Goal: Use online tool/utility: Use online tool/utility

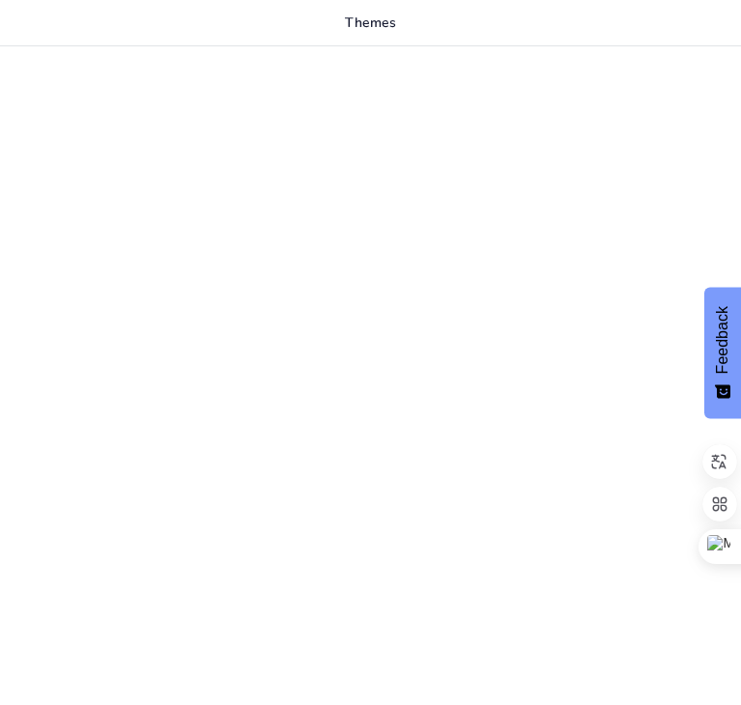
type input "Optimización de la Biorremediación de Aguas Residuales de Acuicultura mediante …"
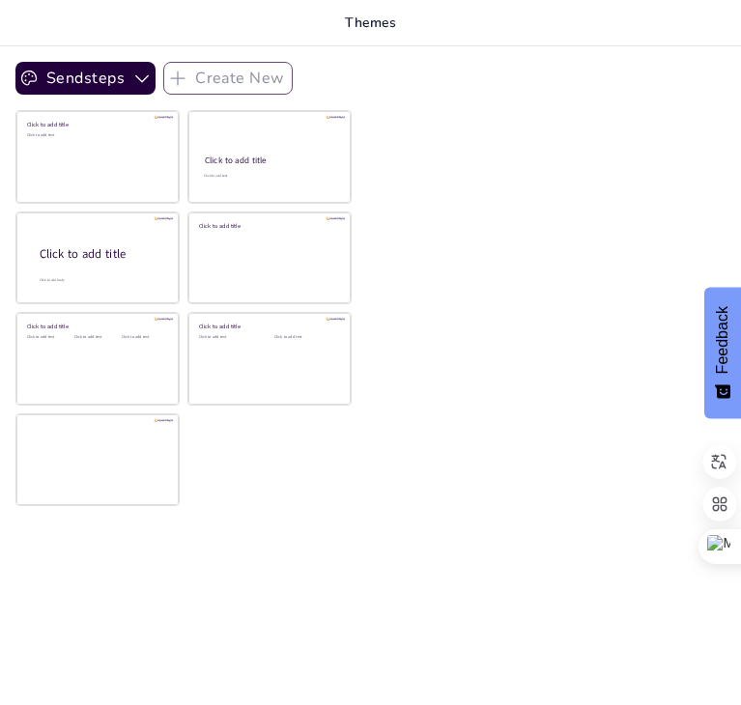
checkbox input "true"
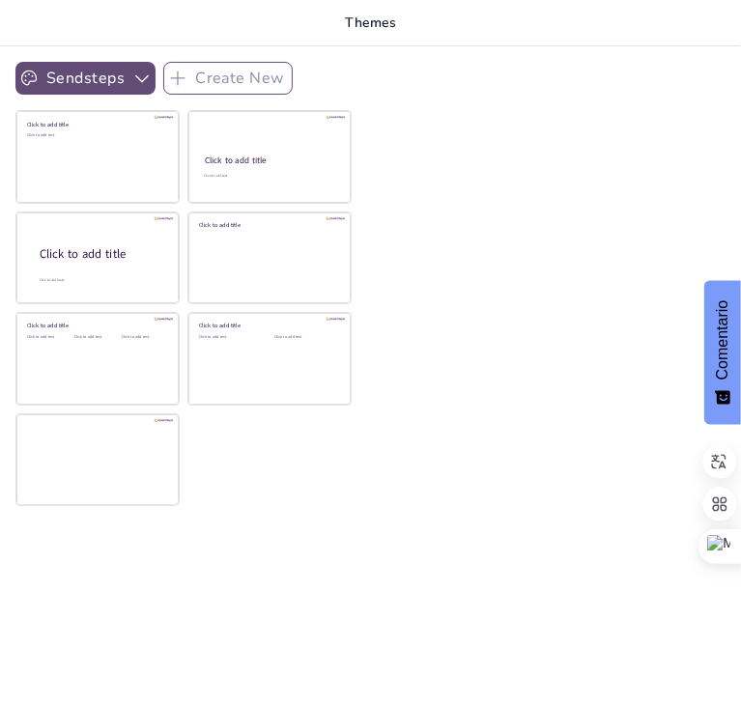
click at [76, 72] on button "Sendsteps" at bounding box center [85, 78] width 140 height 33
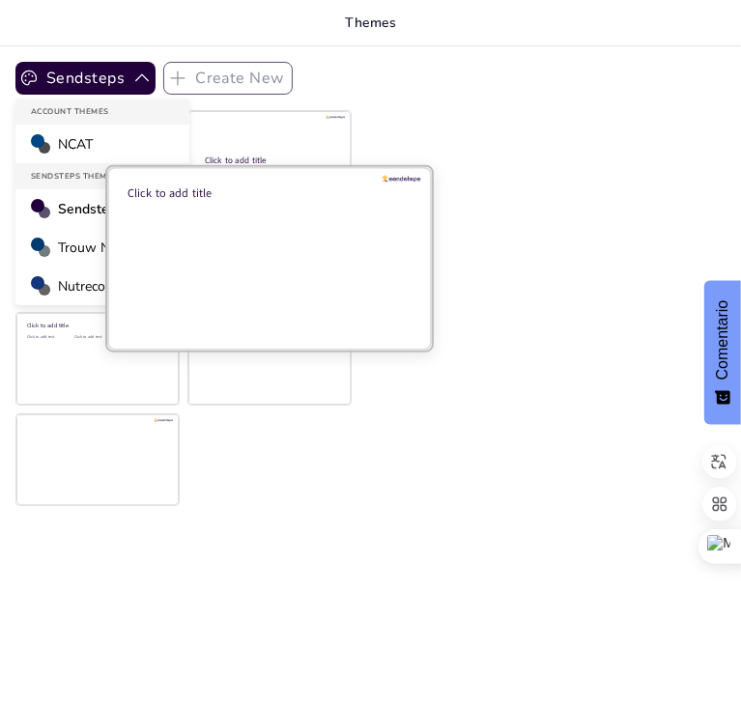
click at [376, 261] on div at bounding box center [269, 257] width 325 height 183
checkbox input "true"
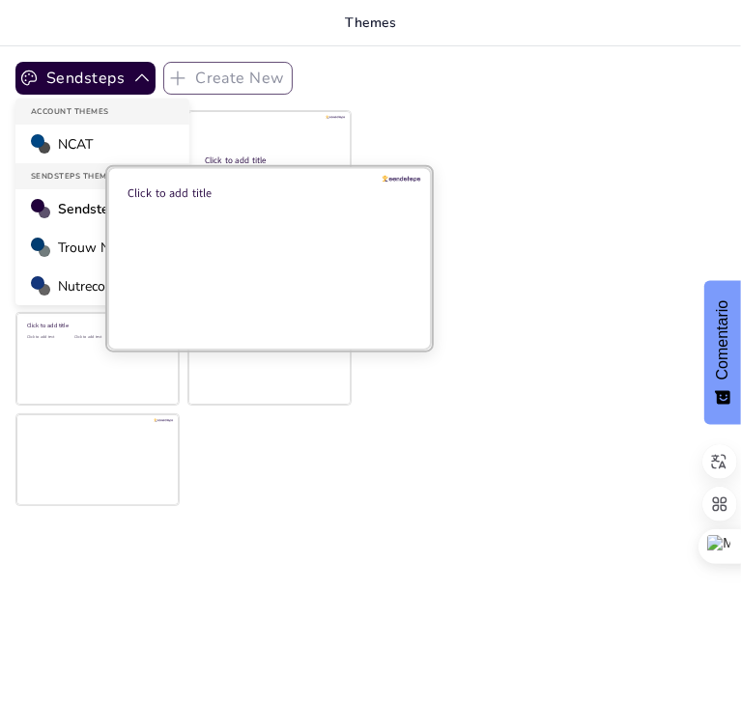
checkbox input "true"
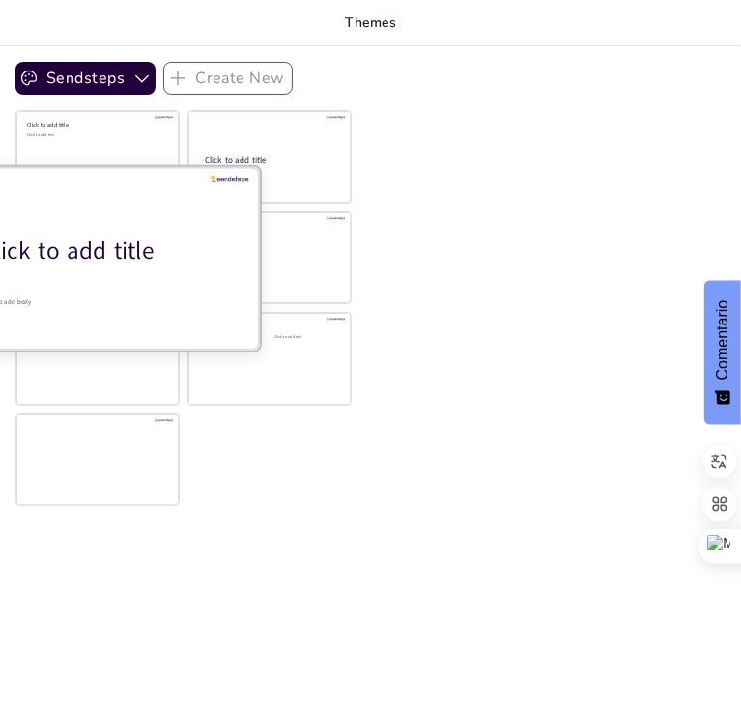
click at [66, 234] on div "Click to add title" at bounding box center [105, 250] width 246 height 33
checkbox input "true"
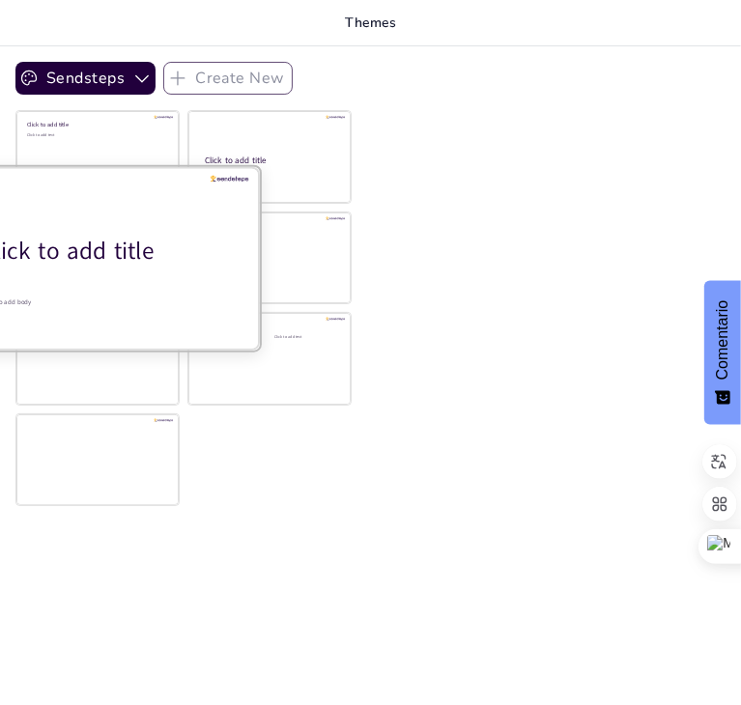
checkbox input "true"
click at [164, 275] on div at bounding box center [97, 257] width 325 height 183
checkbox input "true"
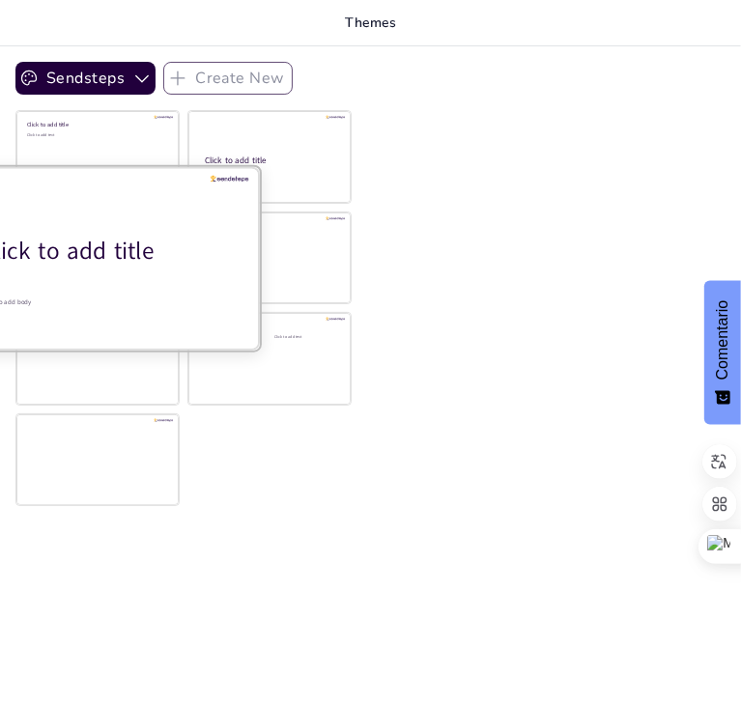
checkbox input "true"
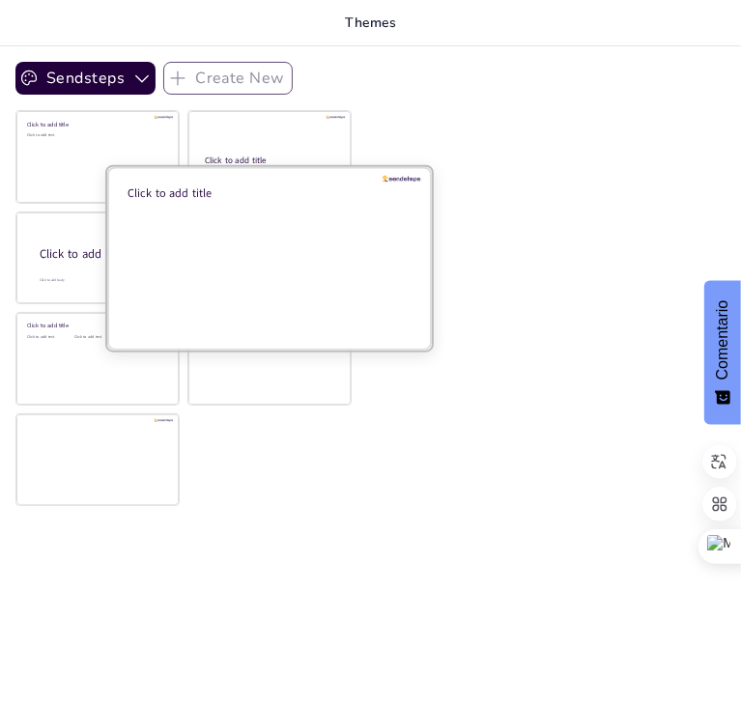
click at [167, 248] on div at bounding box center [269, 257] width 325 height 183
checkbox input "true"
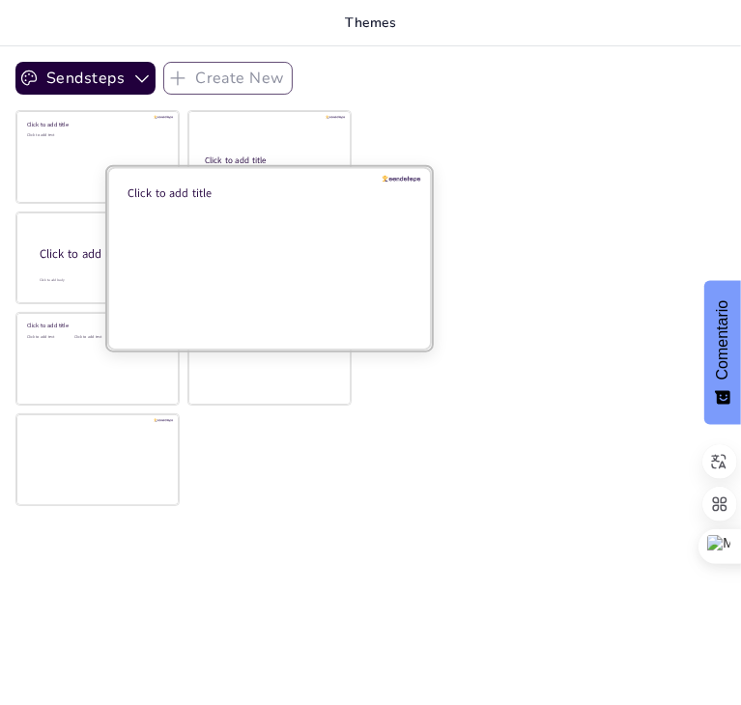
checkbox input "true"
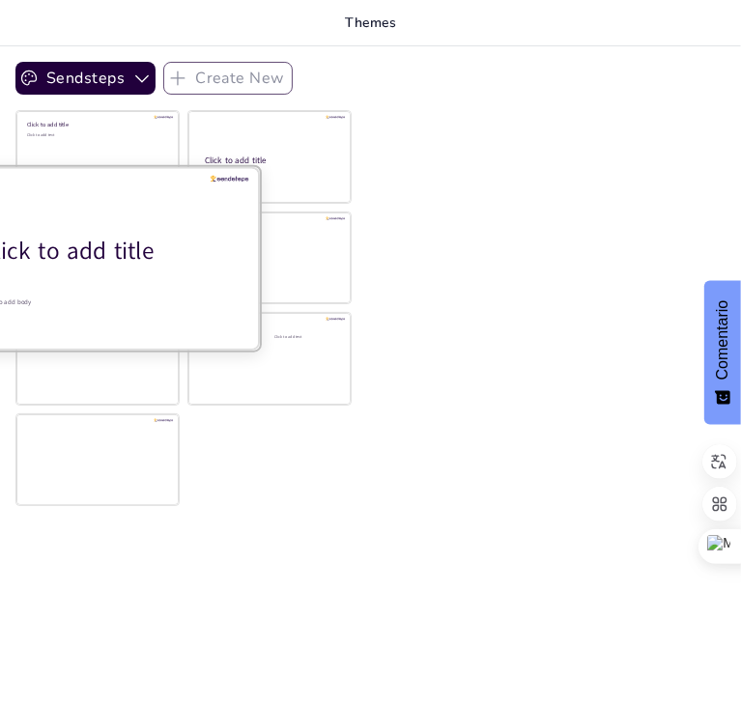
click at [58, 221] on div at bounding box center [97, 257] width 325 height 183
checkbox input "true"
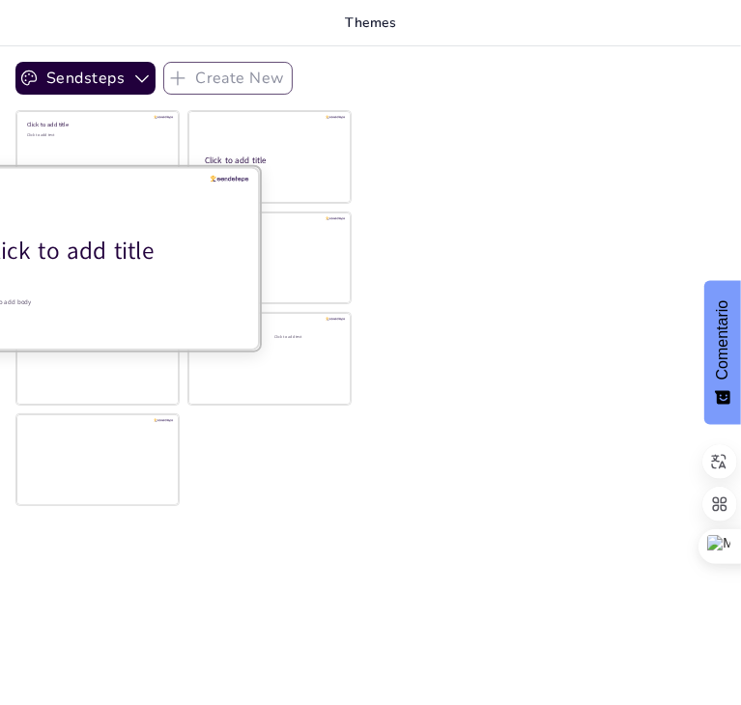
checkbox input "true"
click at [58, 221] on div at bounding box center [97, 257] width 325 height 183
checkbox input "true"
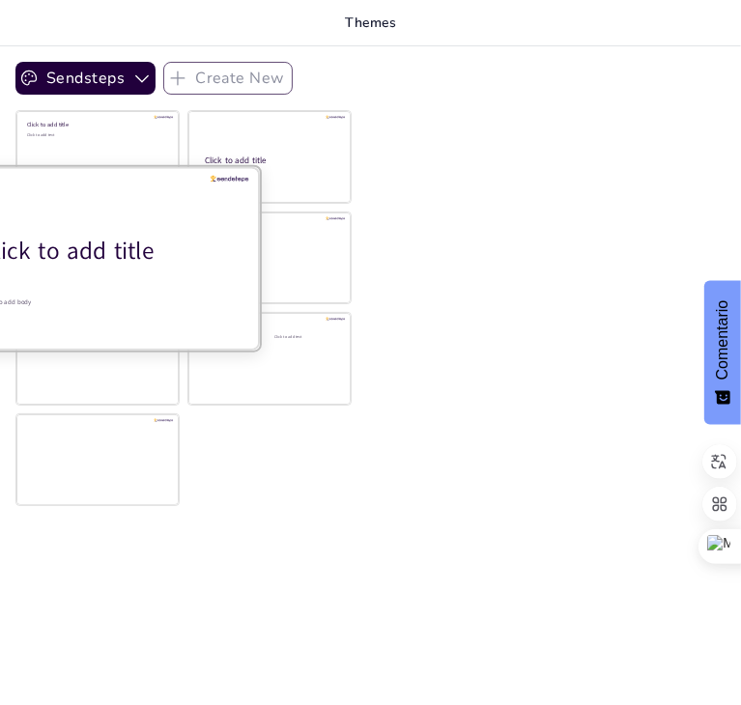
checkbox input "true"
click at [58, 221] on div at bounding box center [97, 257] width 325 height 183
checkbox input "true"
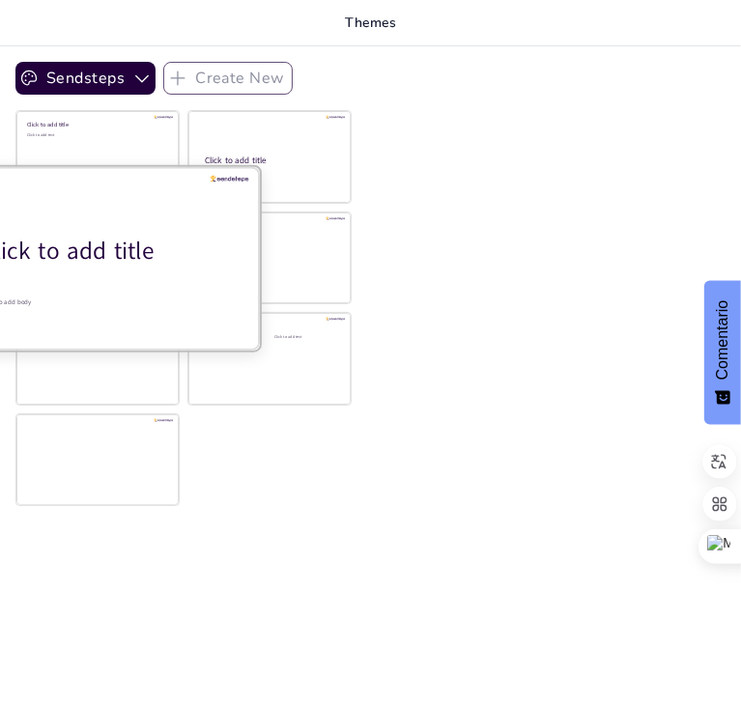
checkbox input "true"
click at [58, 221] on div at bounding box center [97, 257] width 325 height 183
checkbox input "true"
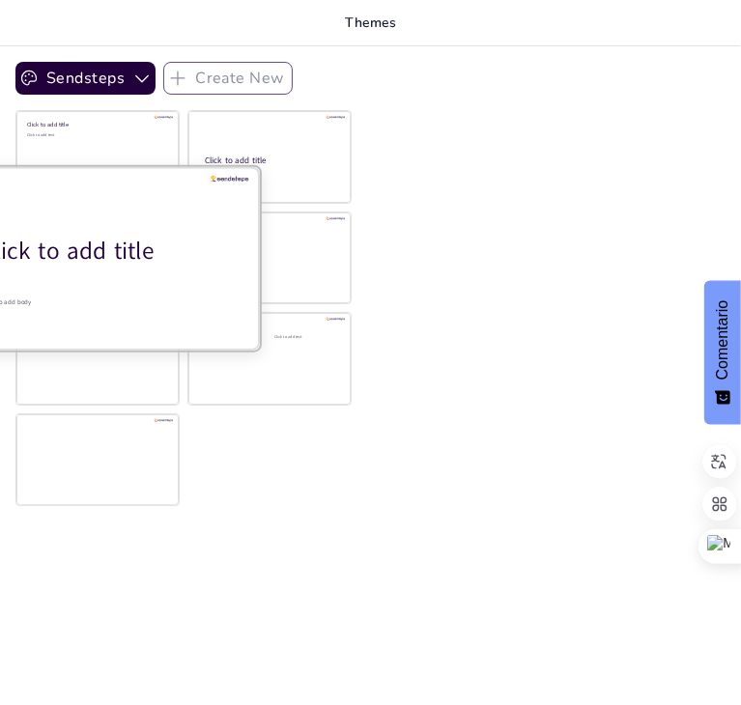
checkbox input "true"
drag, startPoint x: 79, startPoint y: 263, endPoint x: 28, endPoint y: 308, distance: 68.4
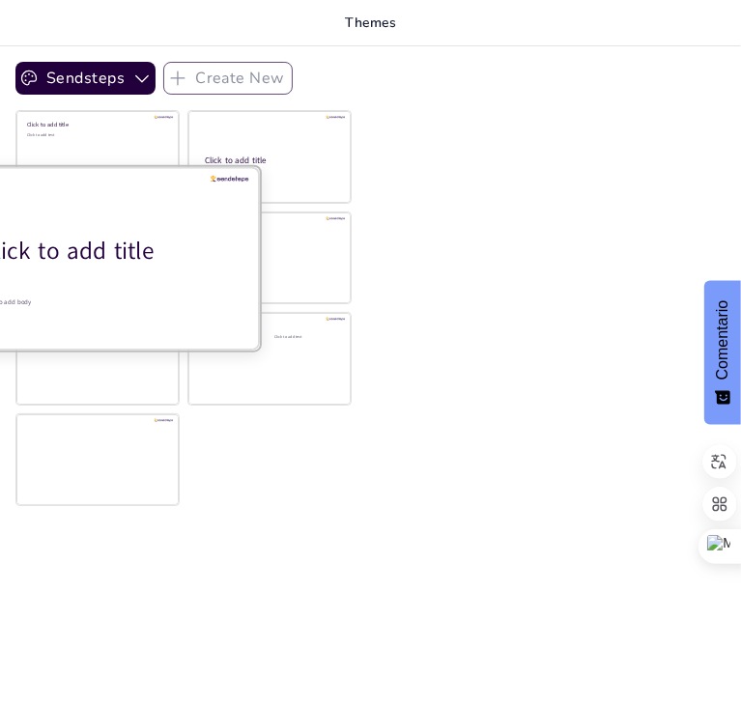
click at [28, 308] on div at bounding box center [97, 257] width 325 height 183
checkbox input "true"
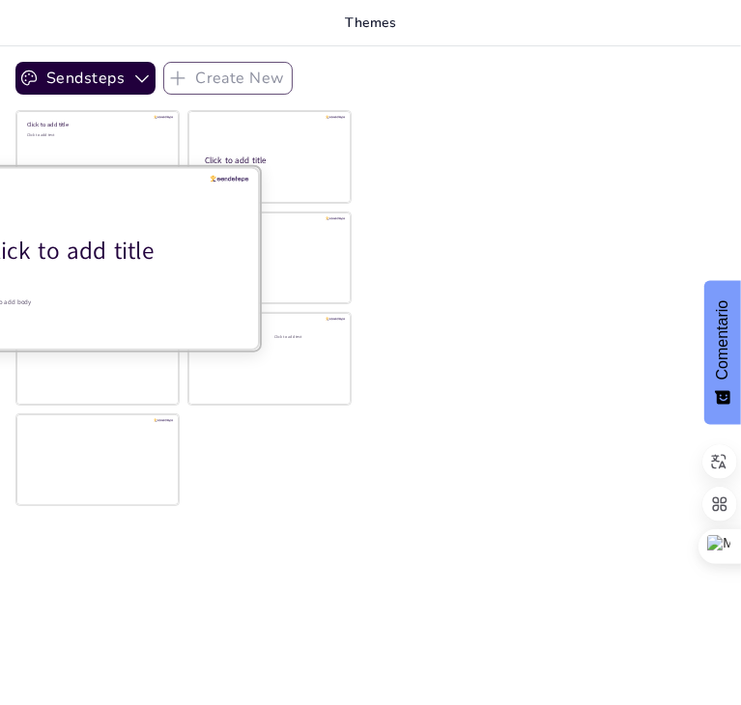
checkbox input "true"
click at [28, 308] on div at bounding box center [97, 257] width 325 height 183
checkbox input "true"
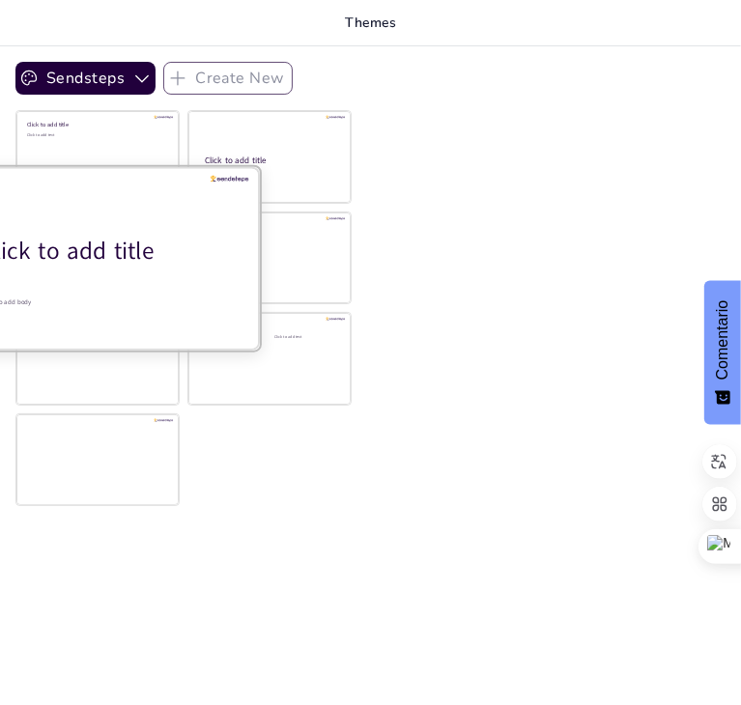
checkbox input "true"
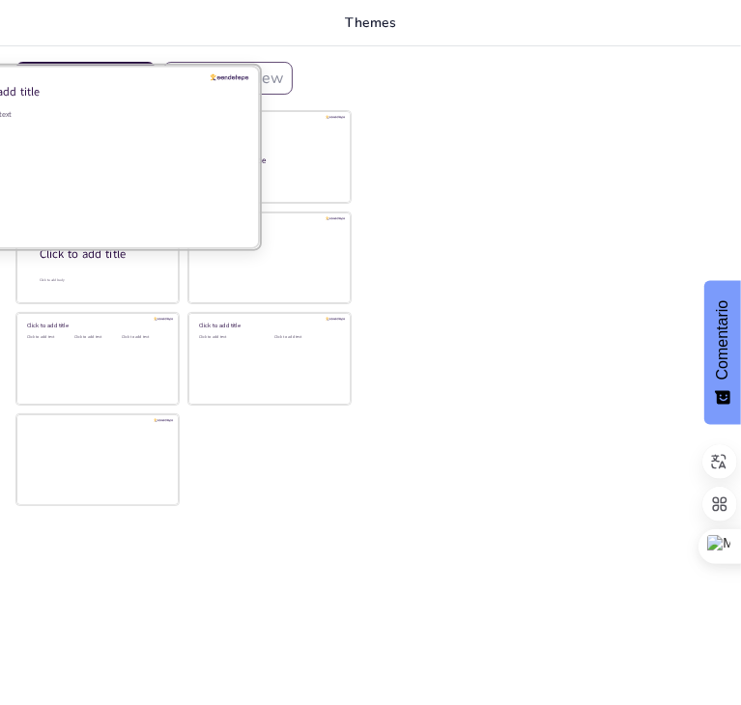
click at [134, 115] on div "Click to add text" at bounding box center [95, 114] width 276 height 11
checkbox input "true"
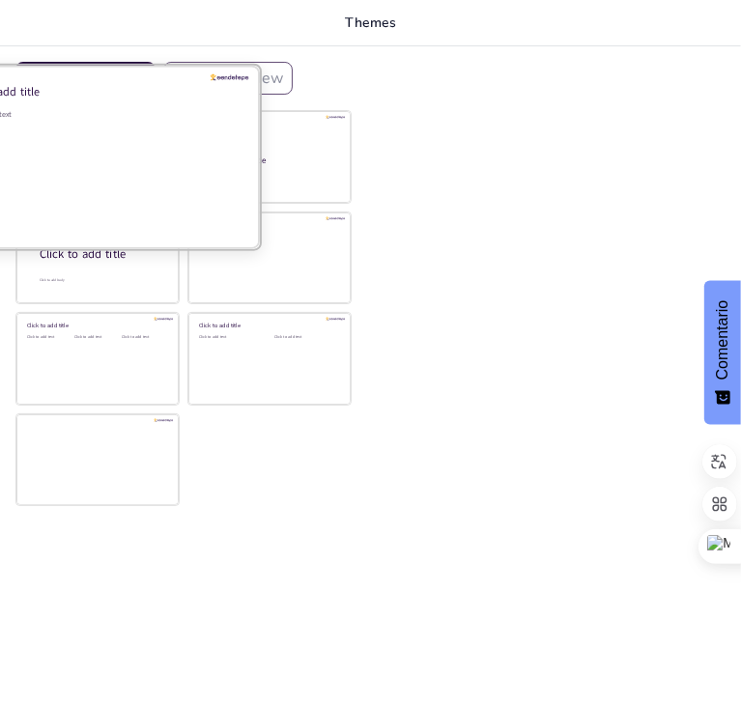
checkbox input "true"
click at [135, 116] on div "Click to add text" at bounding box center [95, 114] width 276 height 11
checkbox input "true"
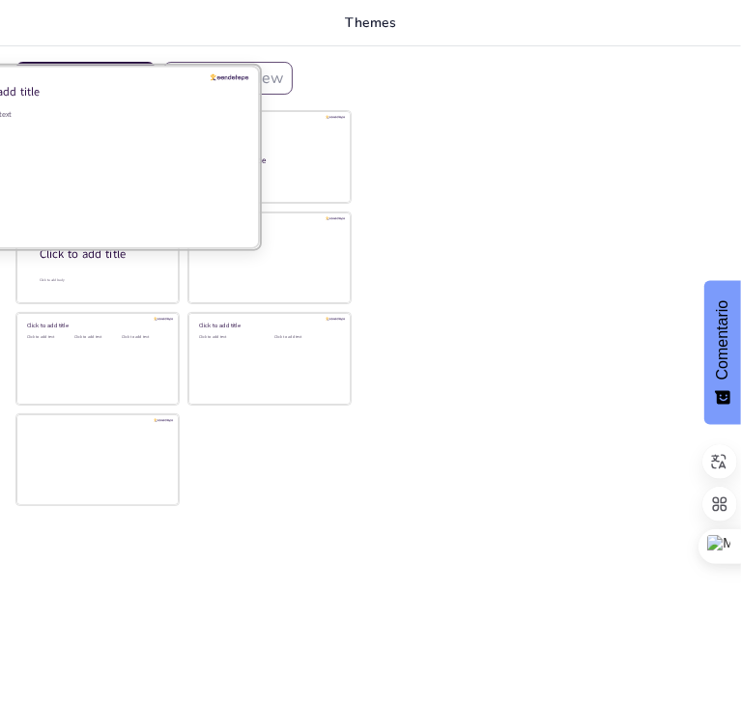
checkbox input "true"
click at [135, 116] on div "Click to add text" at bounding box center [95, 114] width 276 height 11
checkbox input "true"
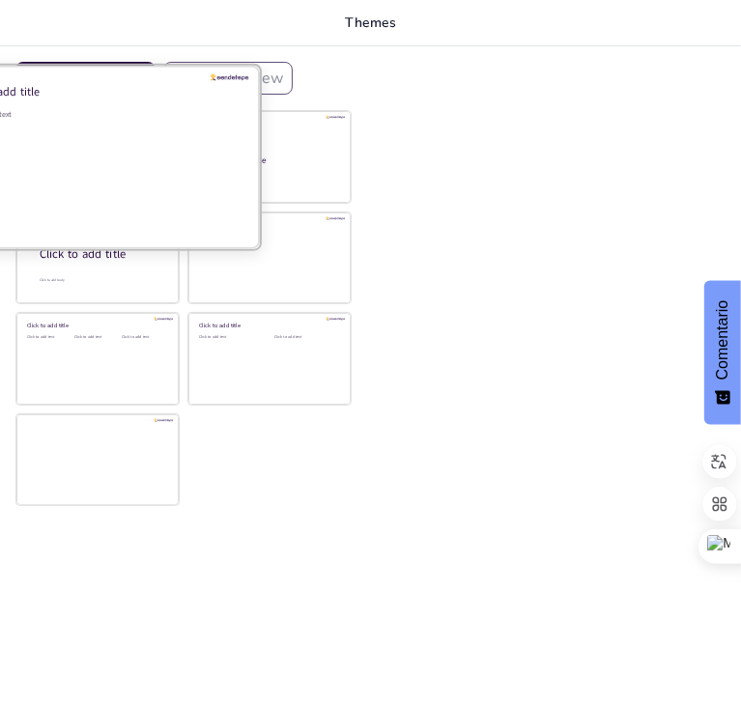
checkbox input "true"
click at [135, 116] on div "Click to add text" at bounding box center [95, 114] width 276 height 11
checkbox input "true"
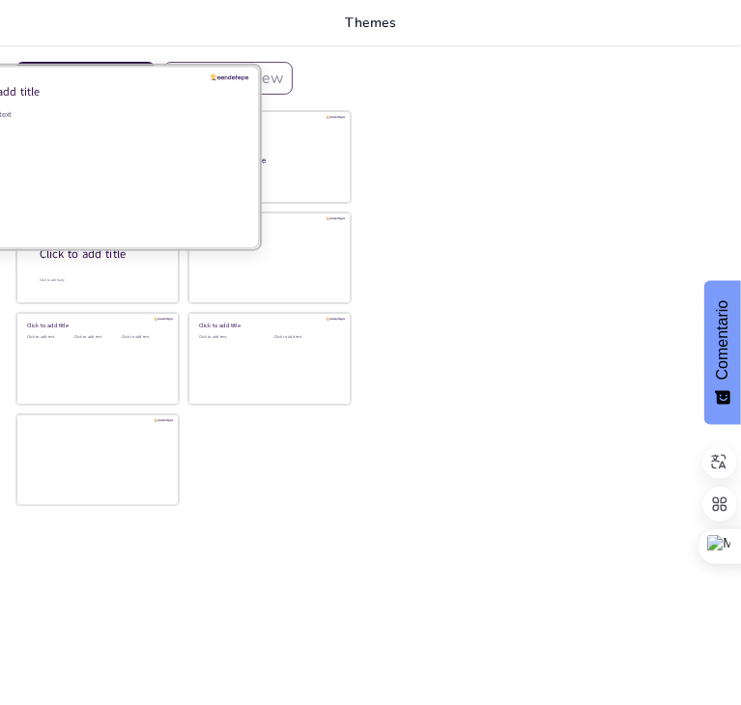
checkbox input "true"
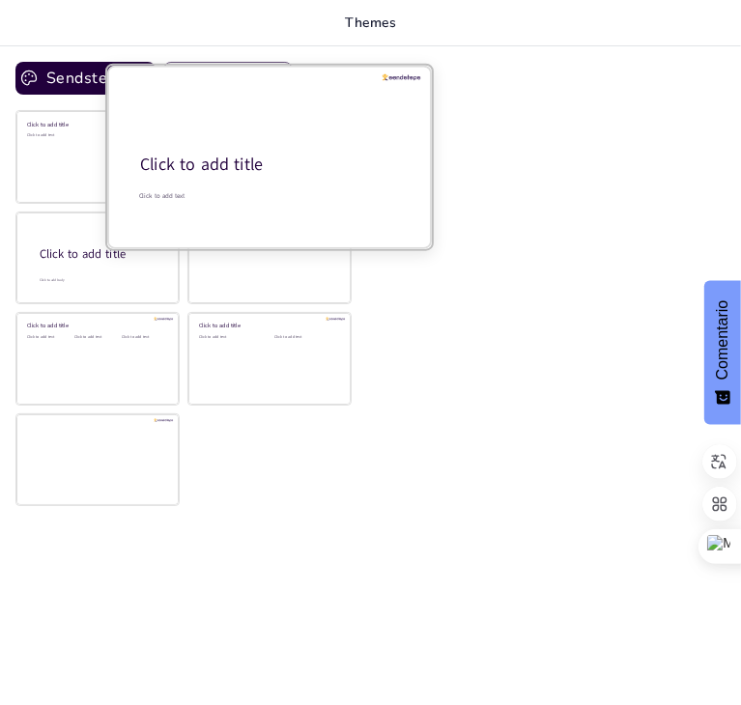
click at [305, 129] on div at bounding box center [269, 157] width 325 height 183
checkbox input "true"
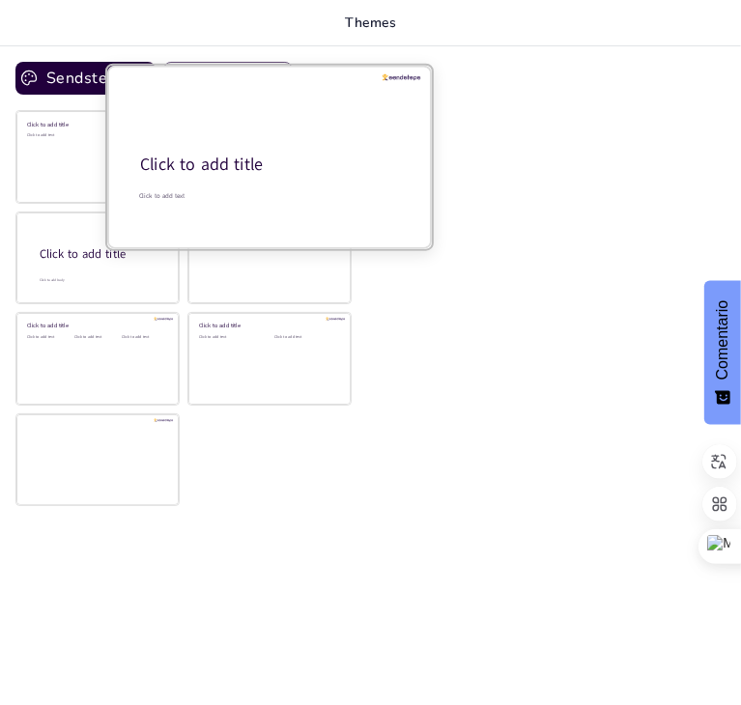
checkbox input "true"
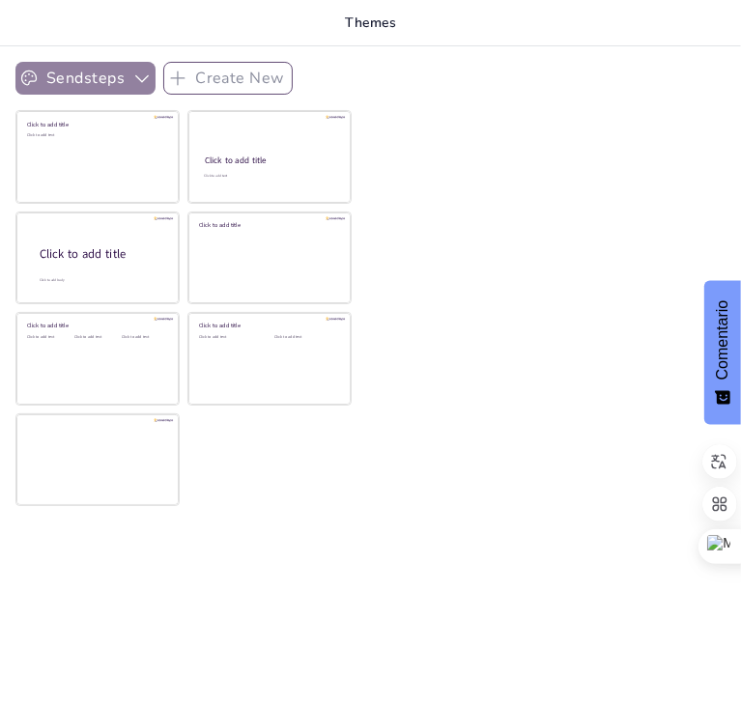
click at [128, 86] on button "Sendsteps" at bounding box center [85, 78] width 140 height 33
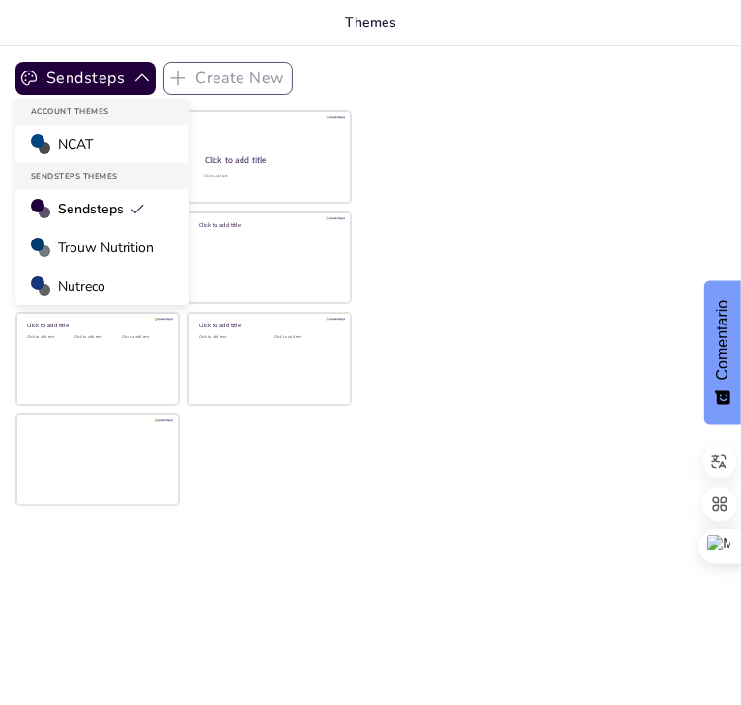
click at [120, 242] on span "Trouw Nutrition" at bounding box center [106, 248] width 96 height 18
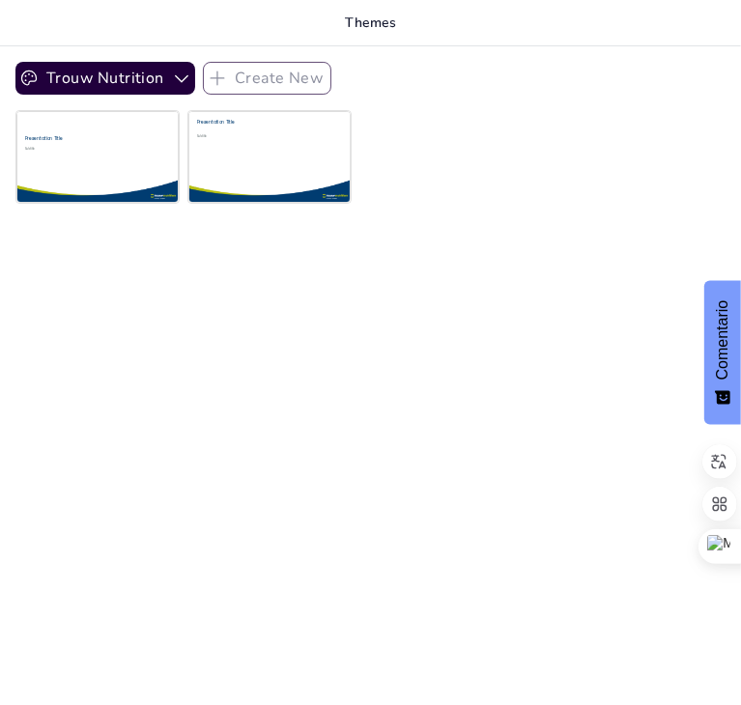
checkbox input "true"
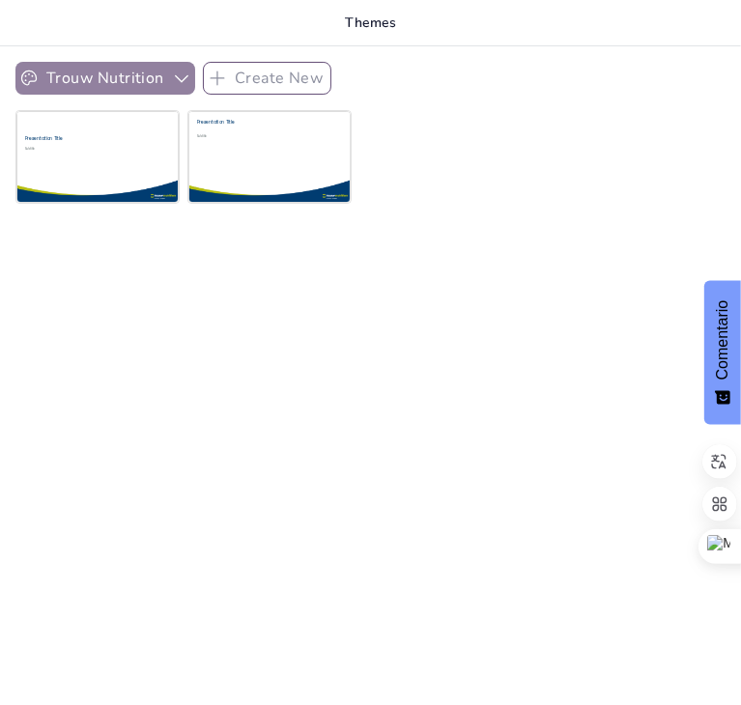
click at [156, 73] on button "Trouw Nutrition" at bounding box center [105, 78] width 180 height 33
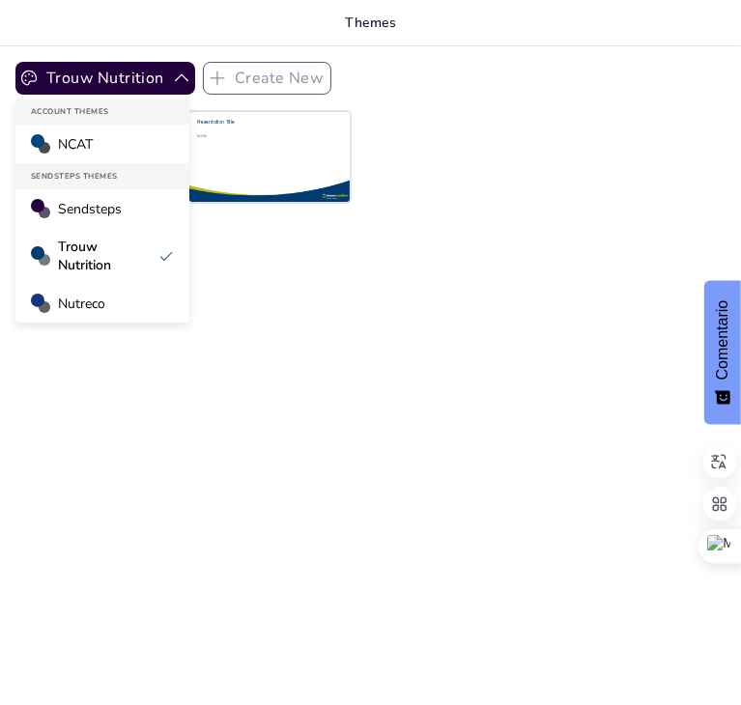
click at [143, 302] on div "Nutreco" at bounding box center [102, 303] width 174 height 39
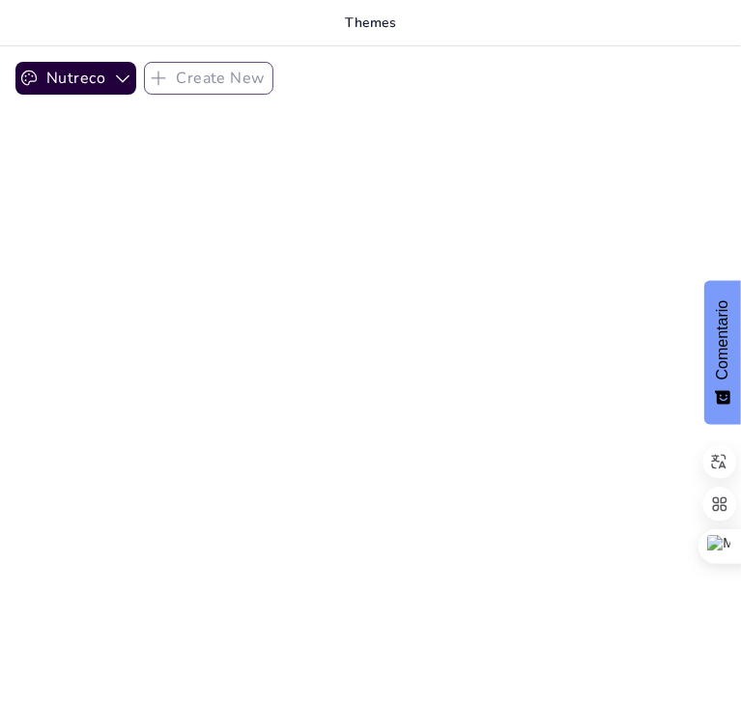
checkbox input "true"
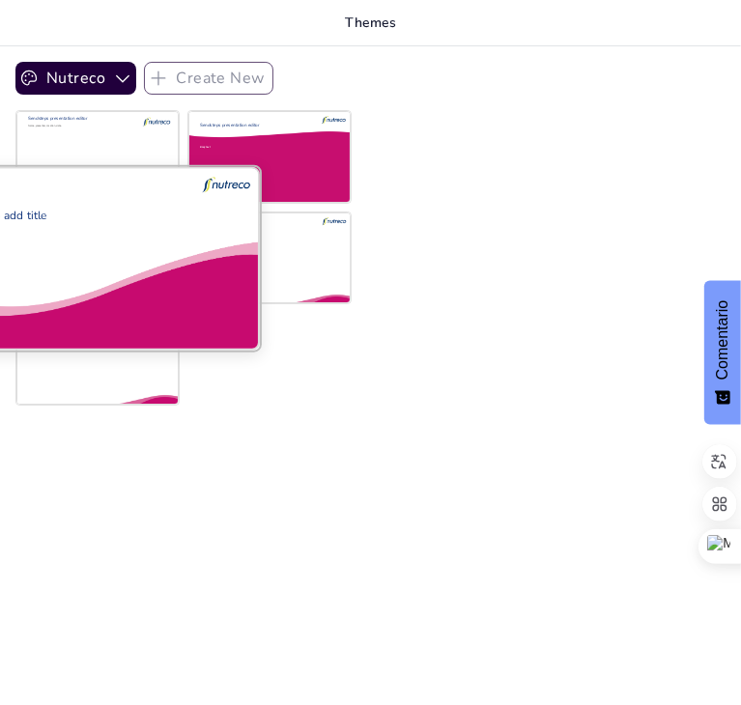
click at [100, 256] on div "Click to add title" at bounding box center [93, 264] width 262 height 112
checkbox input "true"
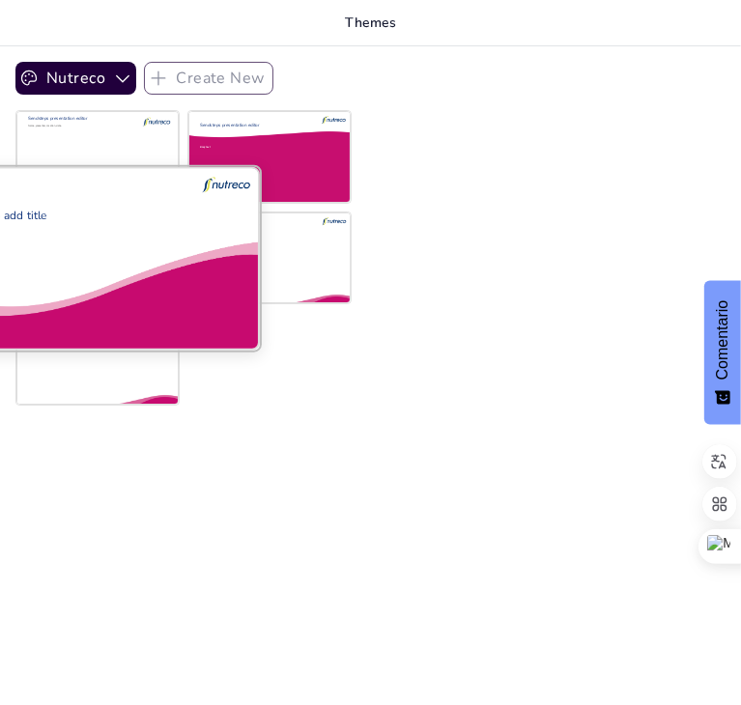
checkbox input "true"
click at [119, 192] on div at bounding box center [97, 257] width 325 height 183
checkbox input "true"
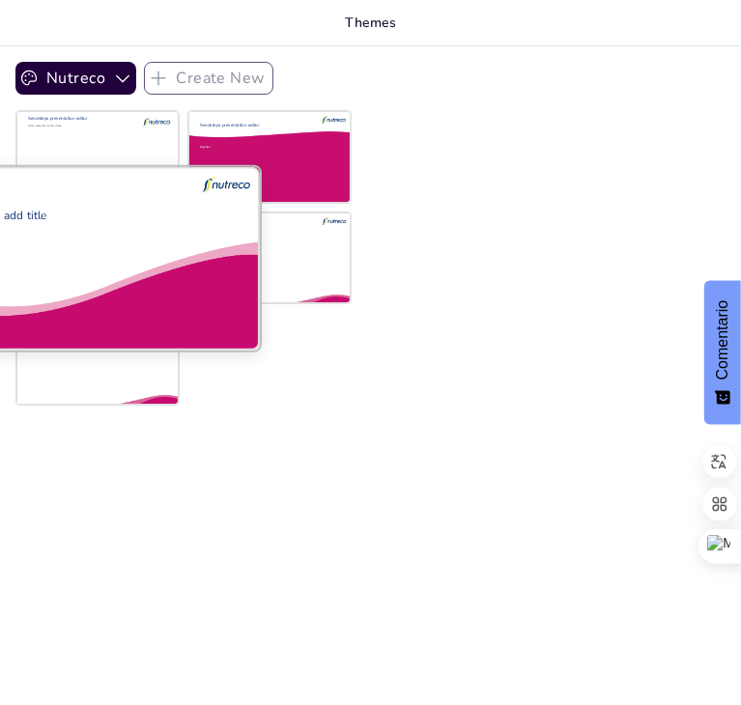
checkbox input "true"
click at [119, 192] on div at bounding box center [97, 257] width 325 height 183
checkbox input "true"
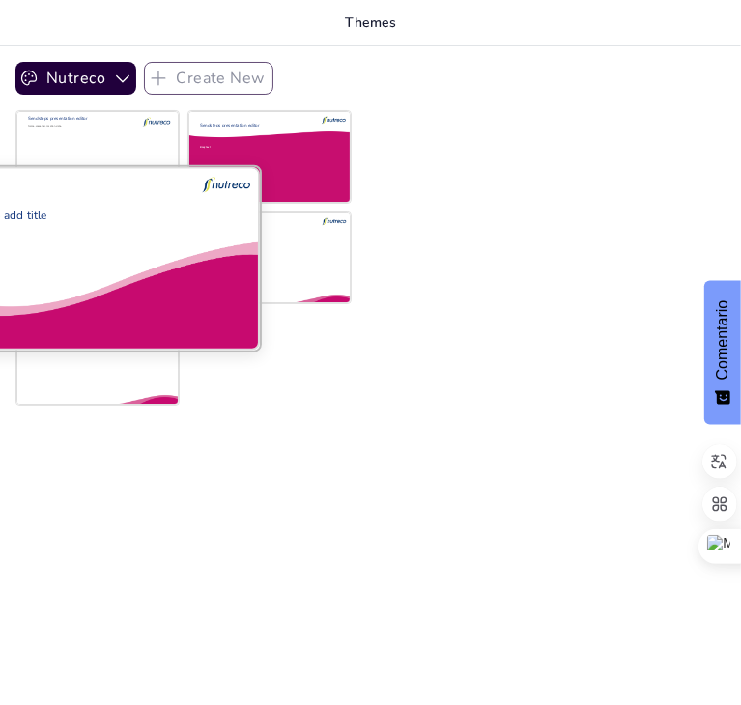
checkbox input "true"
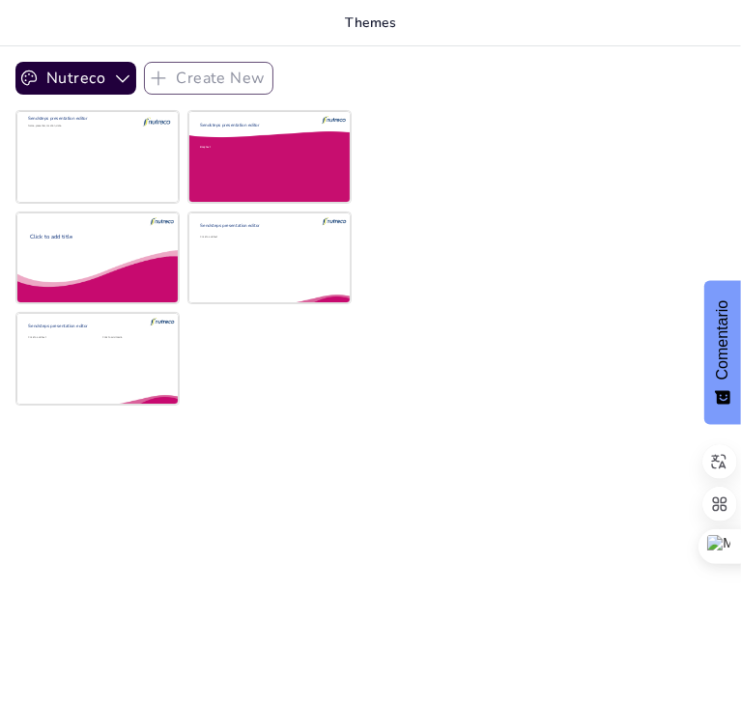
click at [158, 75] on div "Nutreco Create New Sendsteps presentation editor Name, presenter, location, dat…" at bounding box center [370, 86] width 710 height 48
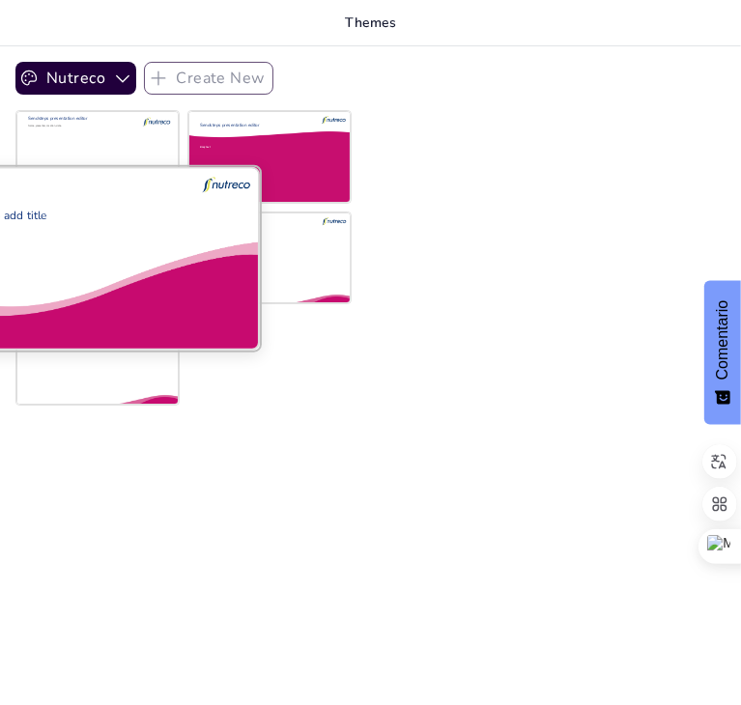
click at [131, 252] on div "Click to add title" at bounding box center [93, 264] width 262 height 112
checkbox input "true"
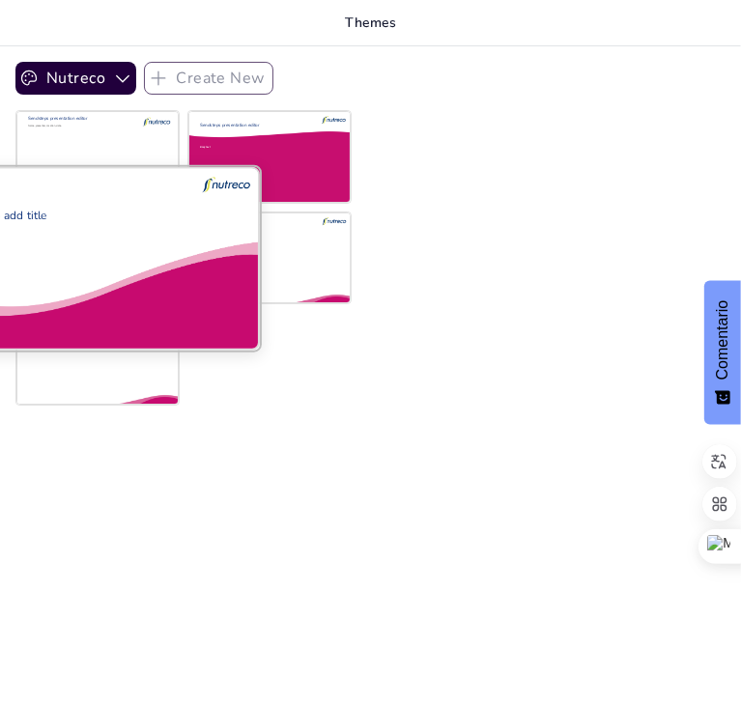
checkbox input "true"
click at [131, 252] on div "Click to add title" at bounding box center [93, 264] width 262 height 112
checkbox input "true"
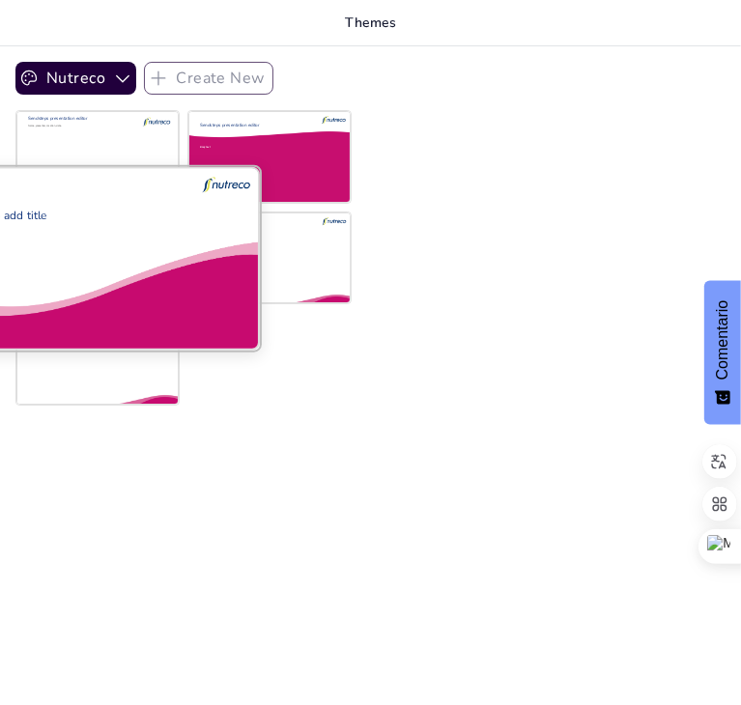
checkbox input "true"
click at [131, 252] on div "Click to add title" at bounding box center [93, 264] width 262 height 112
checkbox input "true"
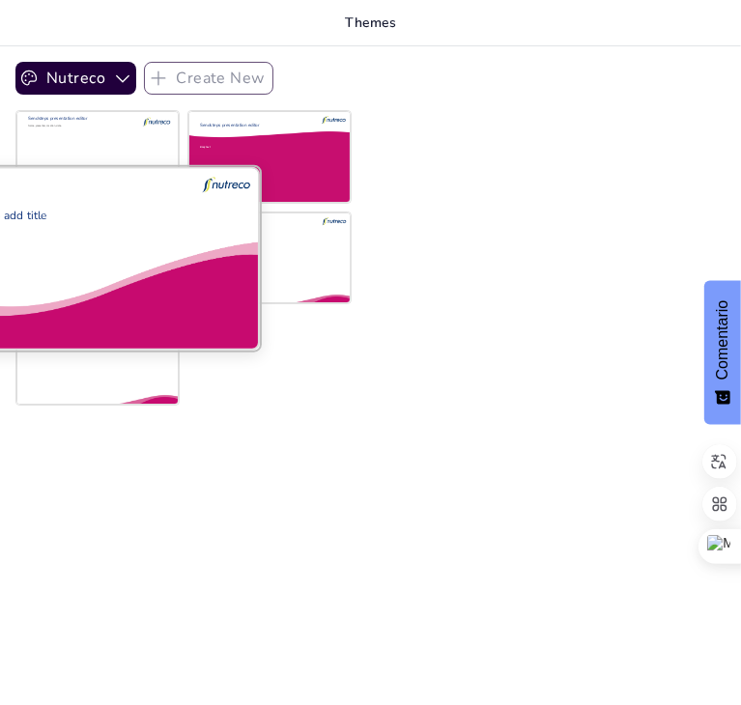
checkbox input "true"
click at [131, 252] on div "Click to add title" at bounding box center [93, 264] width 262 height 112
checkbox input "true"
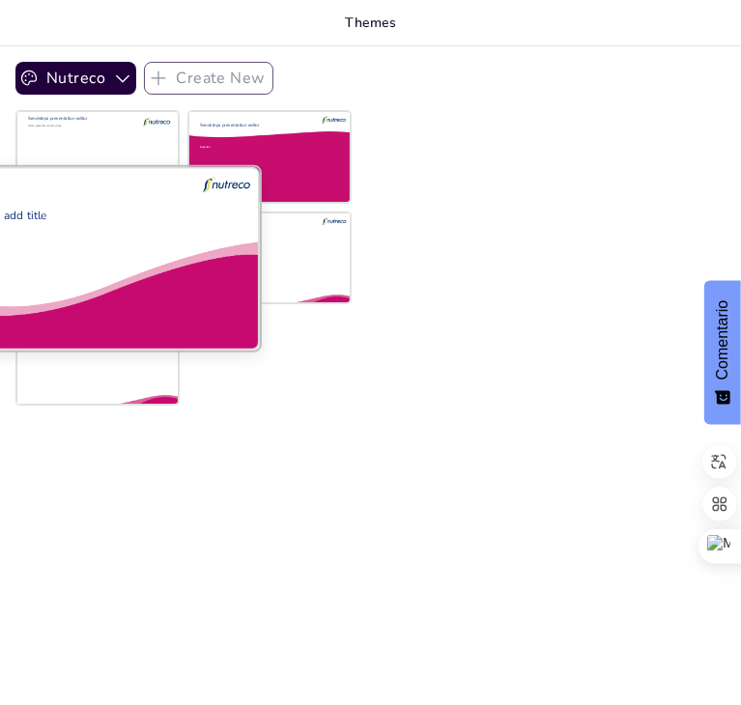
checkbox input "true"
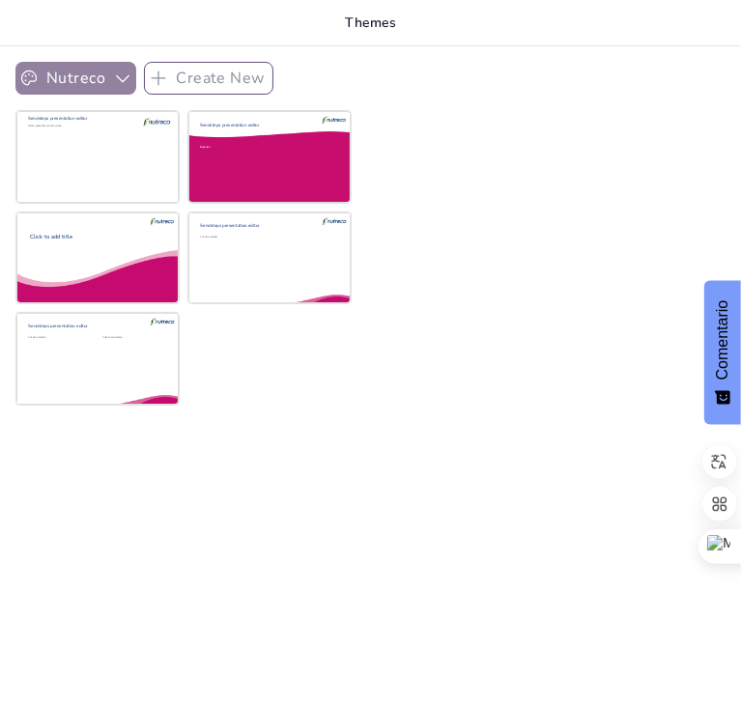
click at [94, 67] on button "Nutreco" at bounding box center [75, 78] width 121 height 33
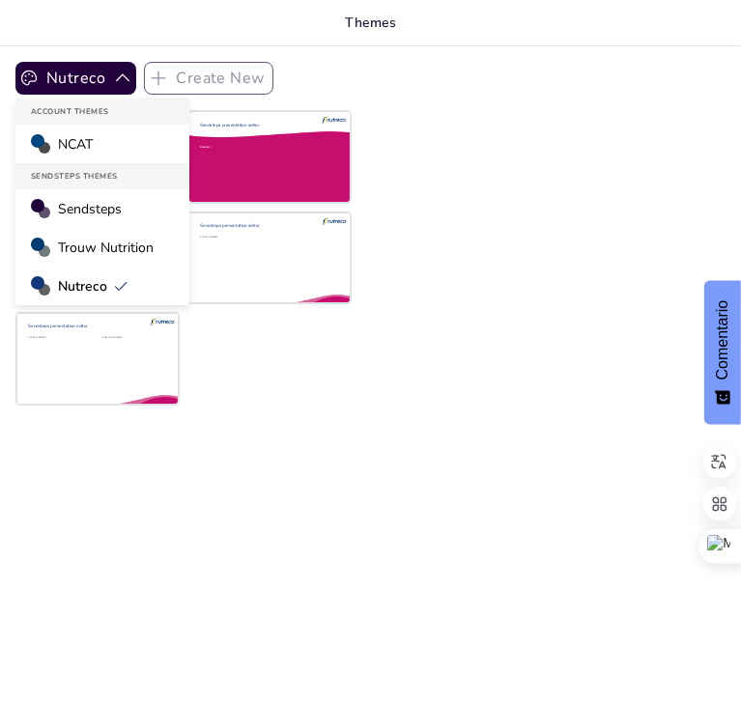
click at [93, 144] on span "NCAT" at bounding box center [75, 144] width 35 height 18
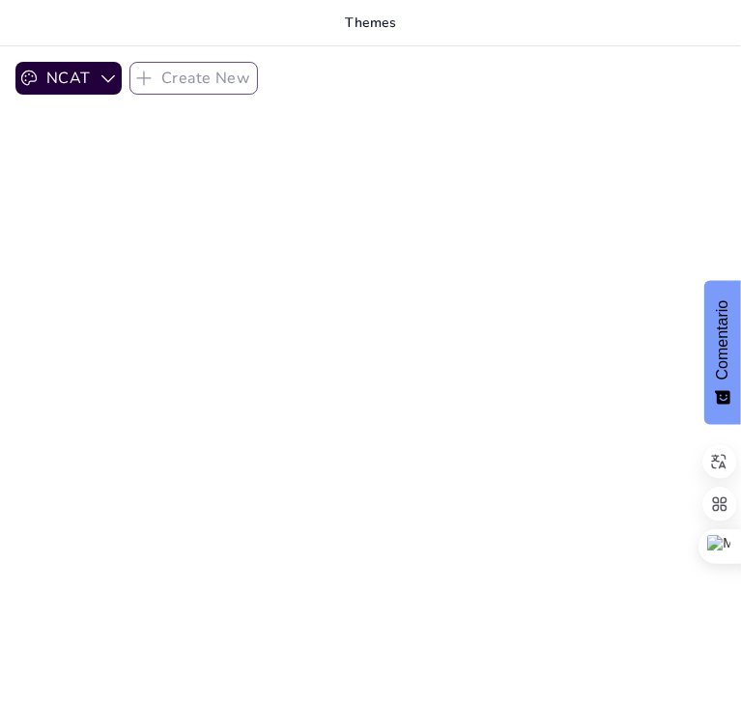
checkbox input "true"
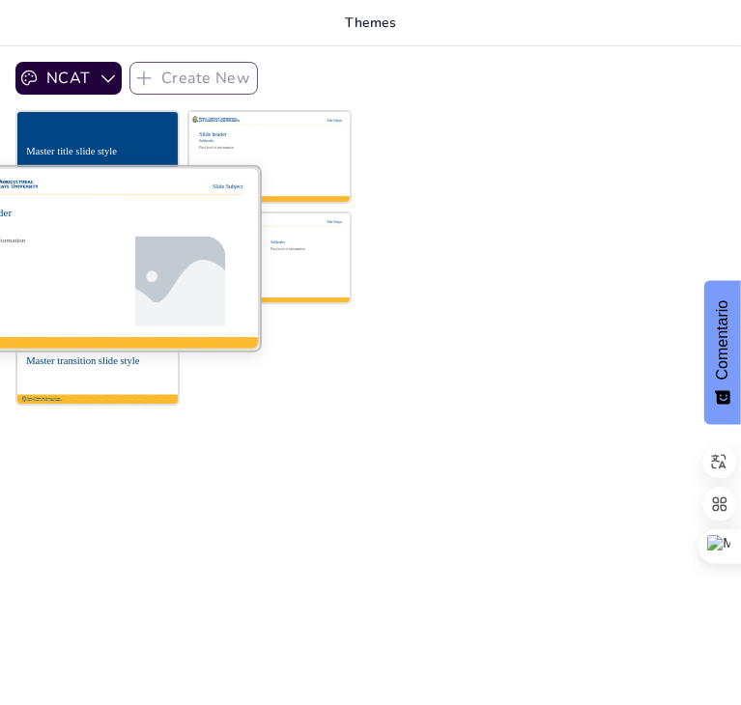
click at [68, 229] on div "Subheader" at bounding box center [99, 226] width 285 height 10
checkbox input "true"
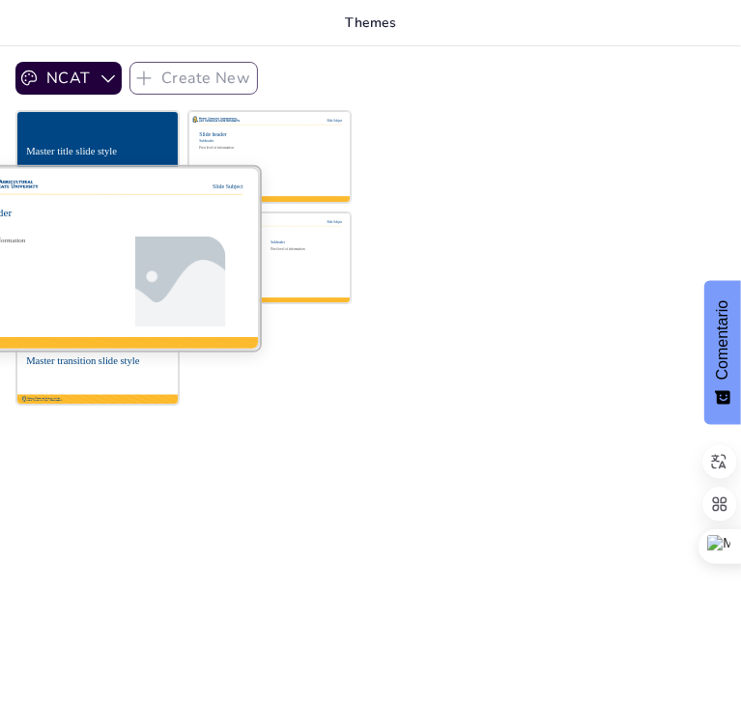
checkbox input "true"
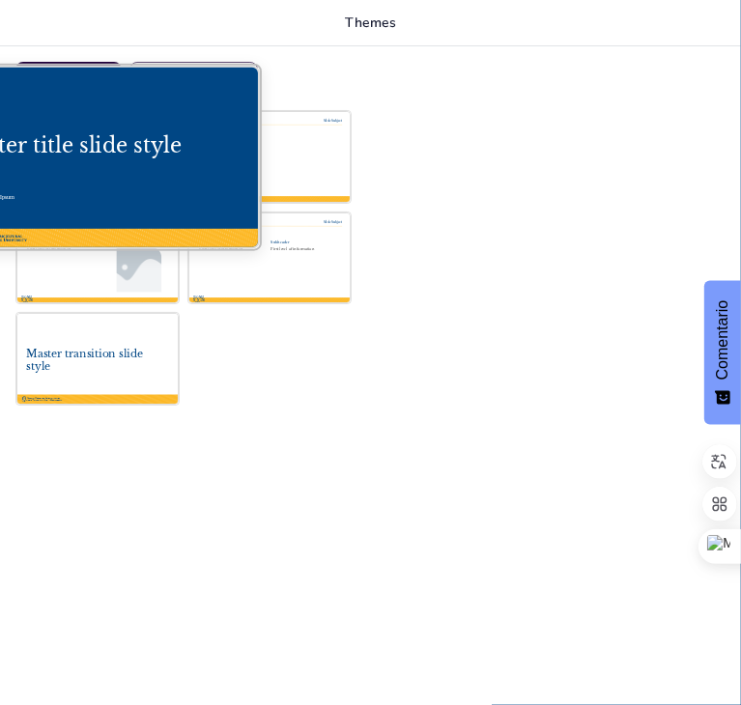
click at [78, 161] on div at bounding box center [97, 157] width 325 height 183
checkbox input "true"
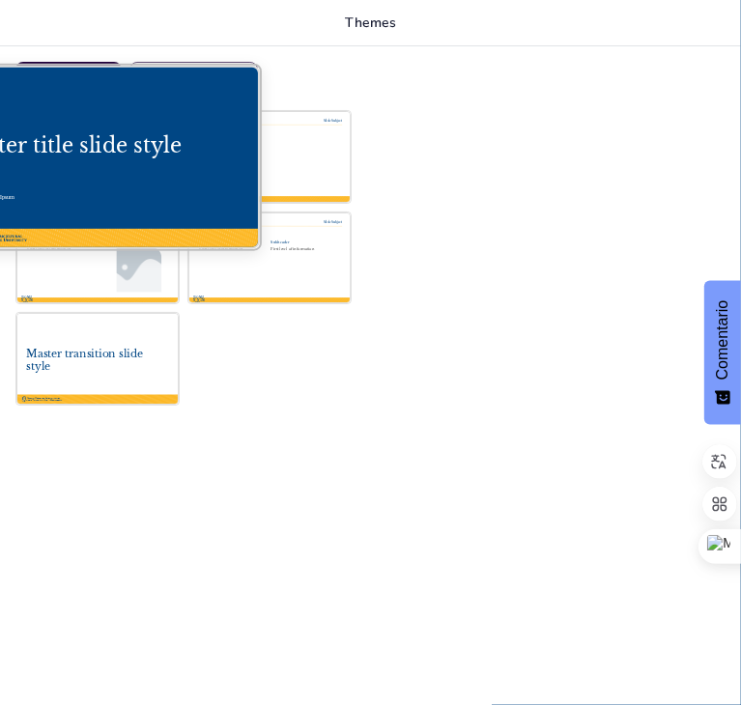
checkbox input "true"
click at [78, 161] on div at bounding box center [97, 157] width 325 height 183
checkbox input "true"
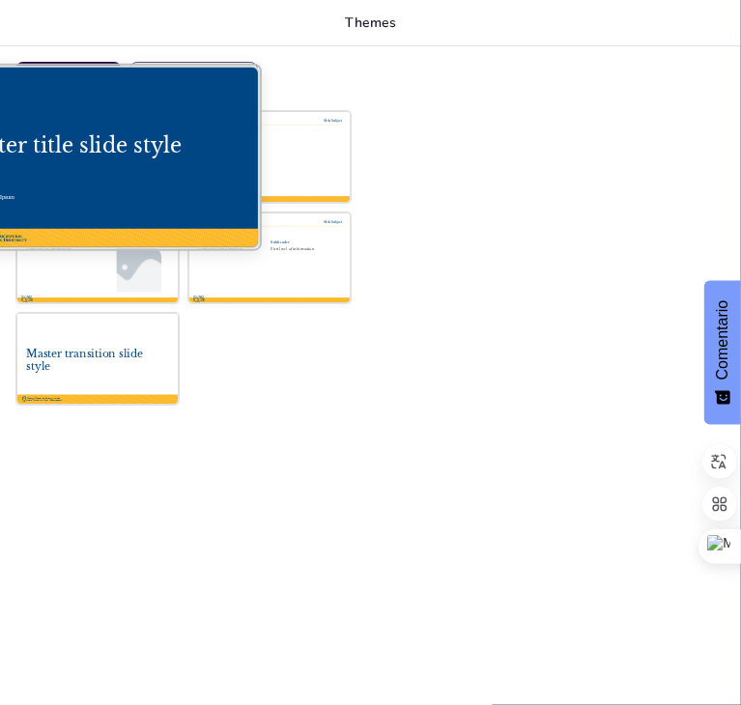
checkbox input "true"
click at [78, 161] on div at bounding box center [97, 157] width 325 height 183
checkbox input "true"
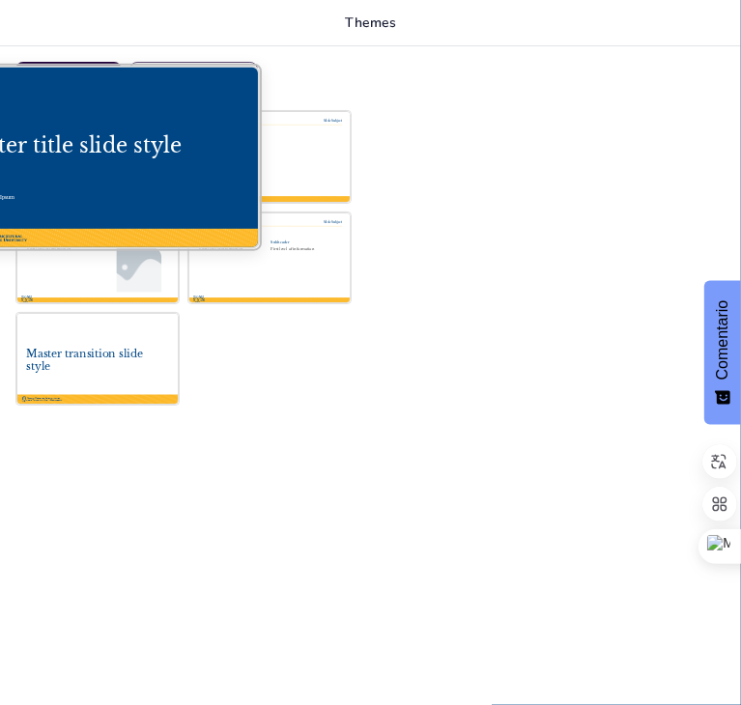
checkbox input "true"
click at [78, 161] on div at bounding box center [97, 157] width 325 height 183
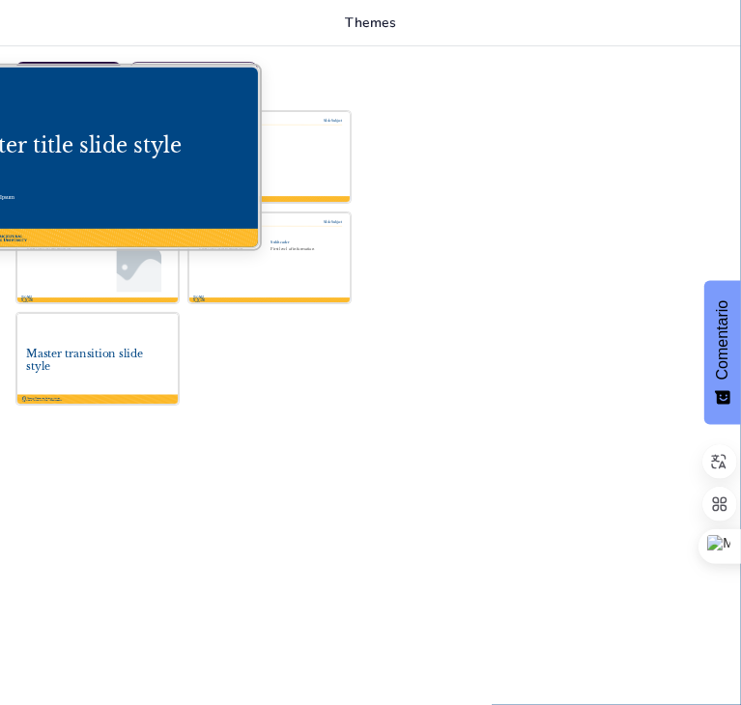
checkbox input "true"
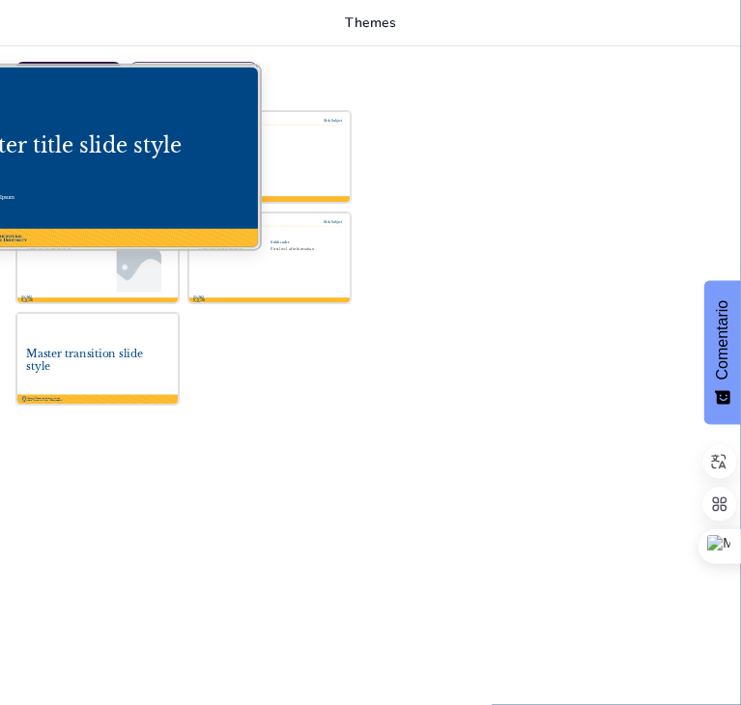
click at [78, 161] on div at bounding box center [97, 157] width 325 height 183
checkbox input "true"
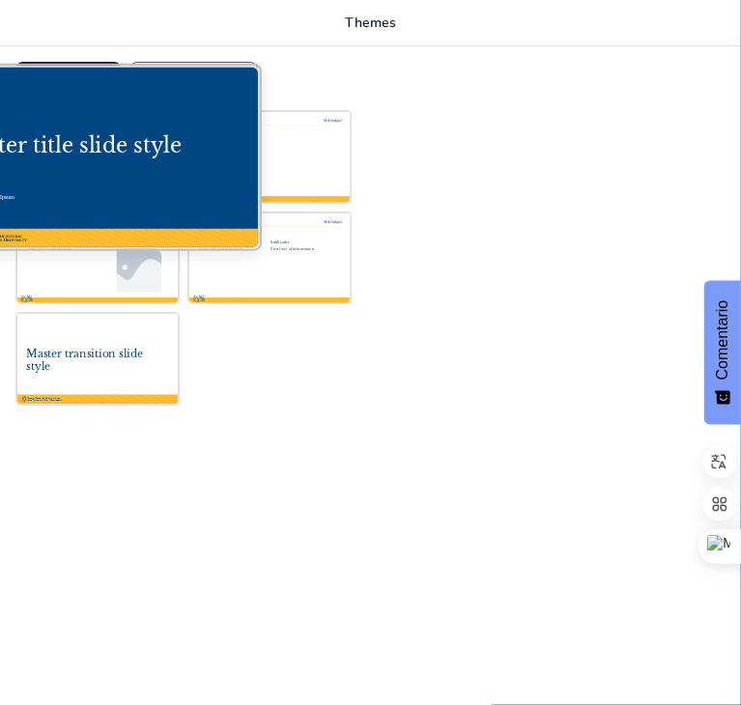
checkbox input "true"
click at [78, 161] on div at bounding box center [97, 157] width 325 height 183
checkbox input "true"
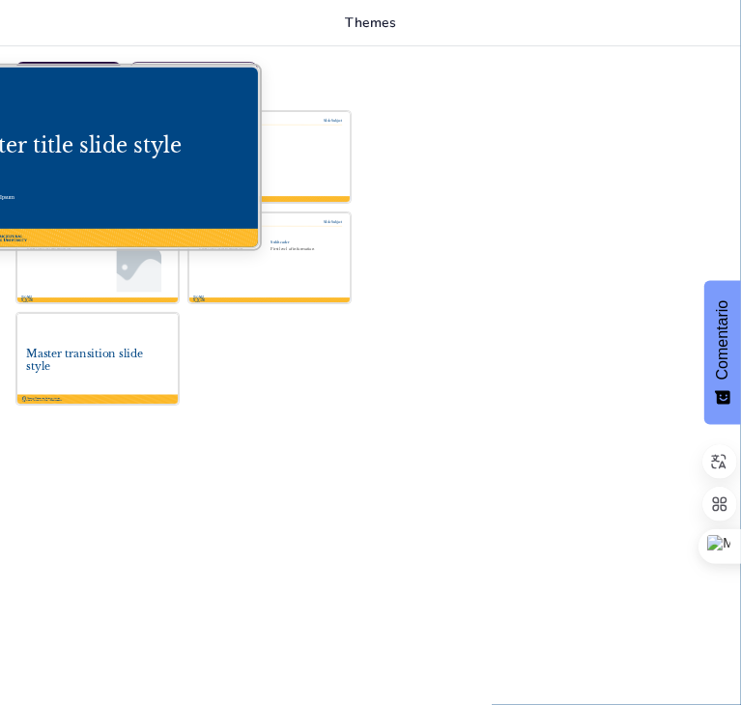
checkbox input "true"
